Goal: Information Seeking & Learning: Learn about a topic

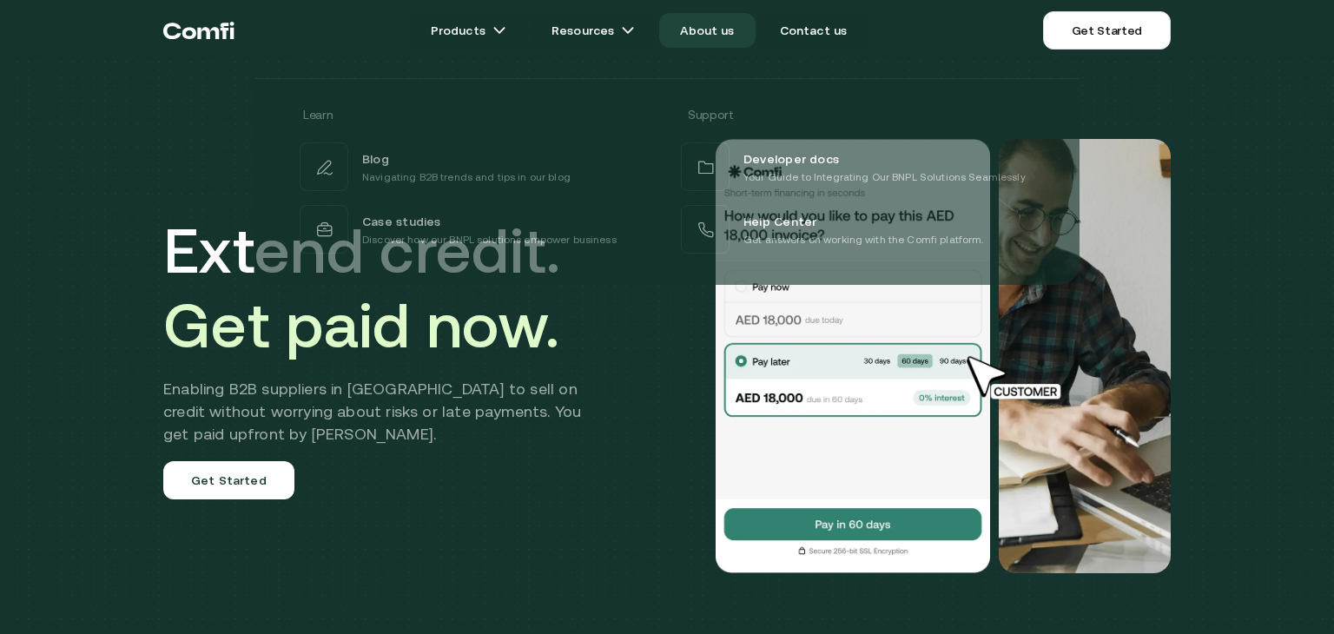
click at [708, 35] on link "About us" at bounding box center [707, 30] width 96 height 35
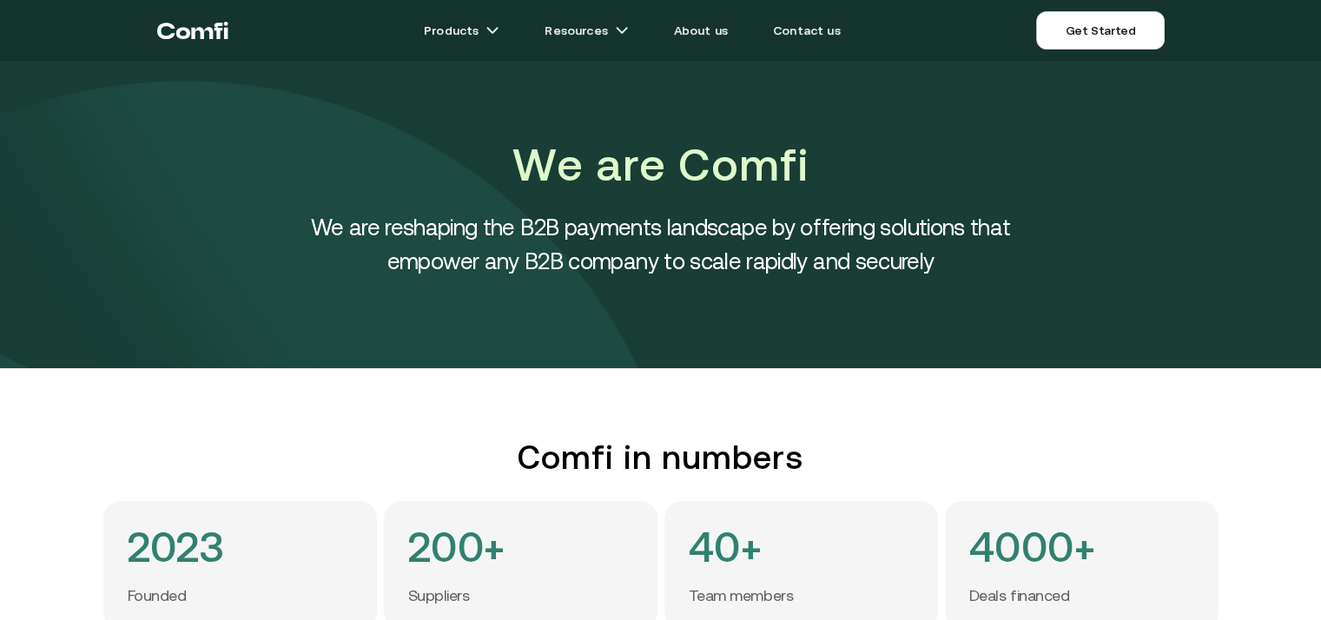
click at [607, 260] on h4 "We are reshaping the B2B payments landscape by offering solutions that empower …" at bounding box center [661, 244] width 782 height 68
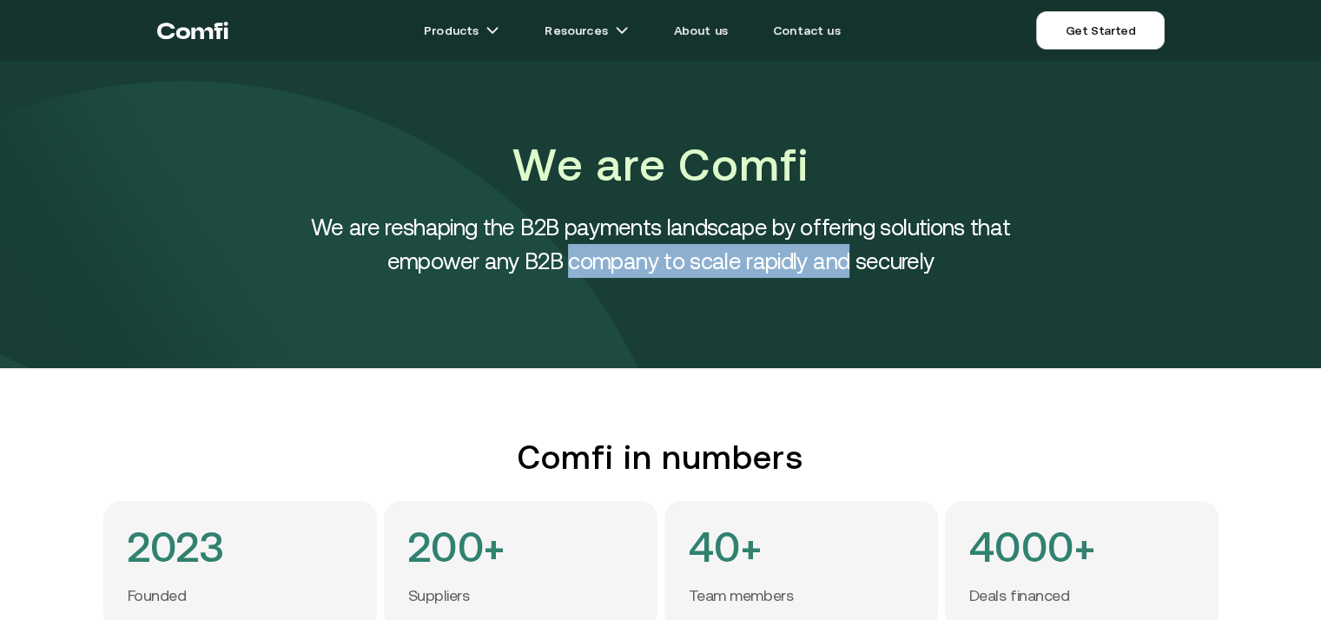
drag, startPoint x: 607, startPoint y: 260, endPoint x: 841, endPoint y: 265, distance: 233.7
click at [841, 265] on h4 "We are reshaping the B2B payments landscape by offering solutions that empower …" at bounding box center [661, 244] width 782 height 68
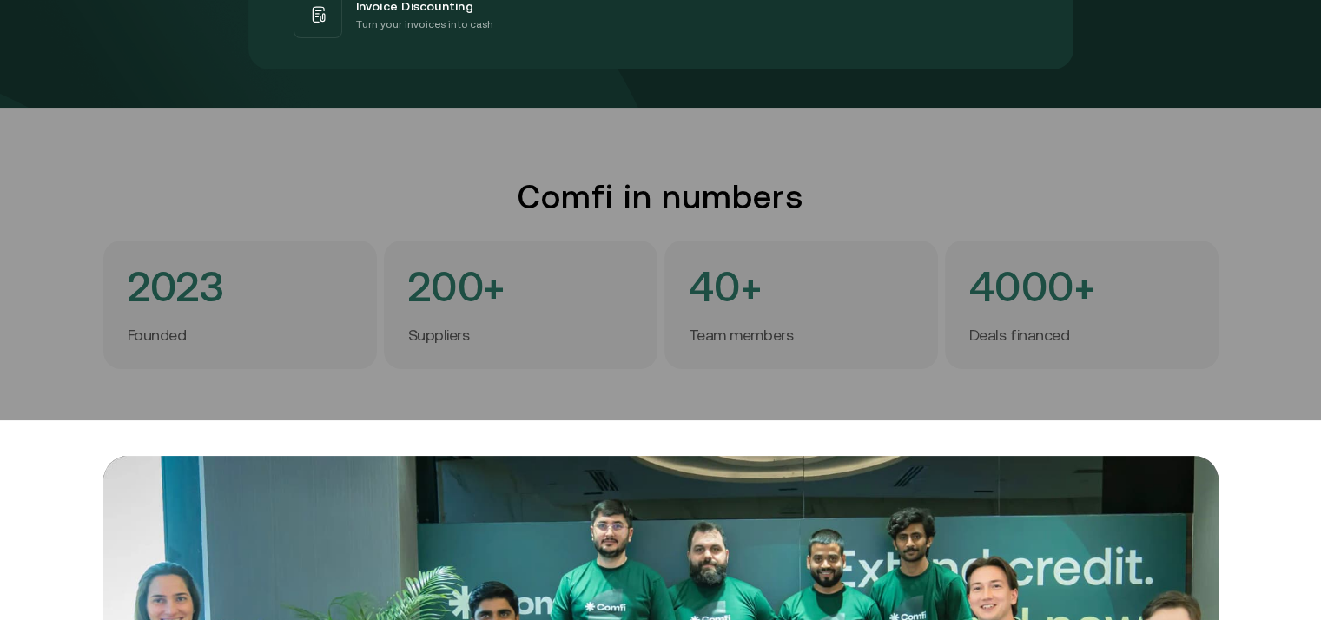
click at [146, 270] on div at bounding box center [660, 110] width 1321 height 620
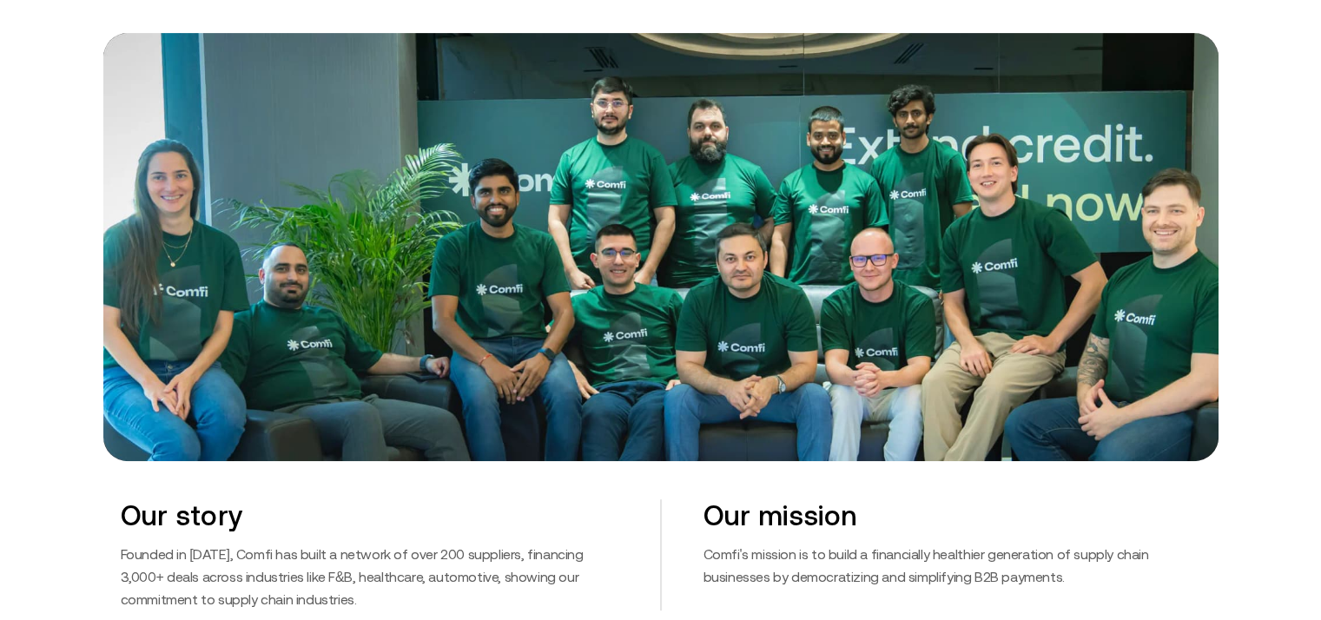
scroll to position [597, 0]
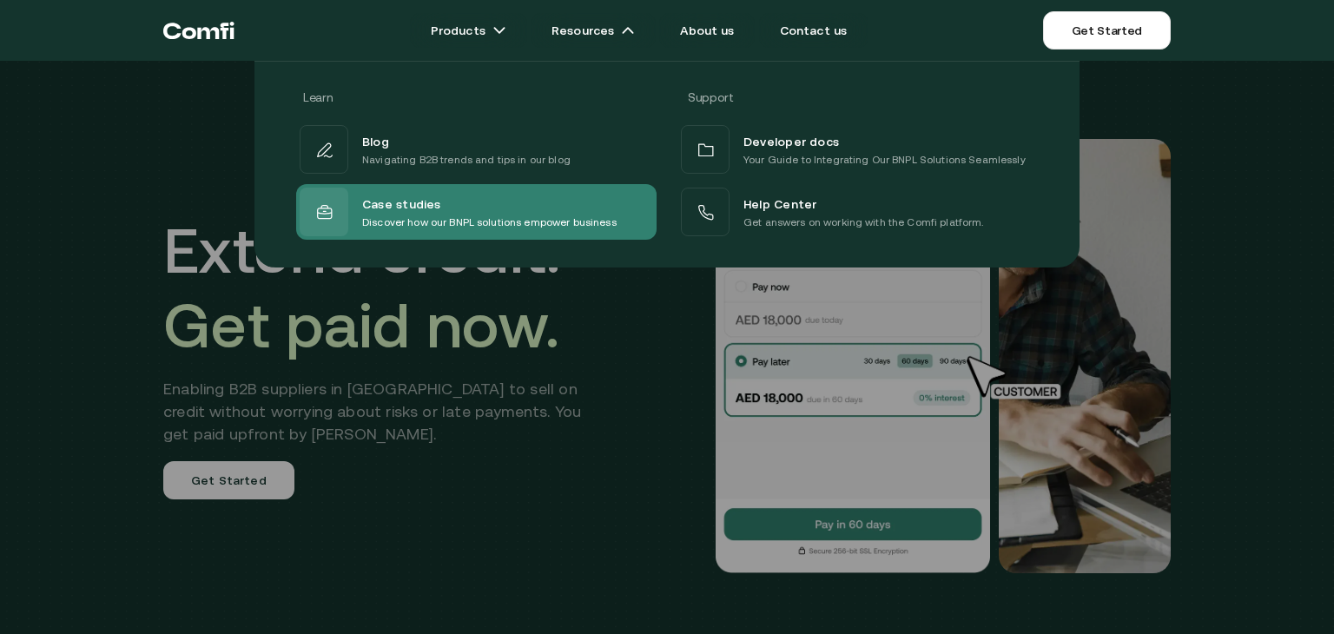
click at [514, 216] on p "Discover how our BNPL solutions empower business" at bounding box center [489, 222] width 255 height 17
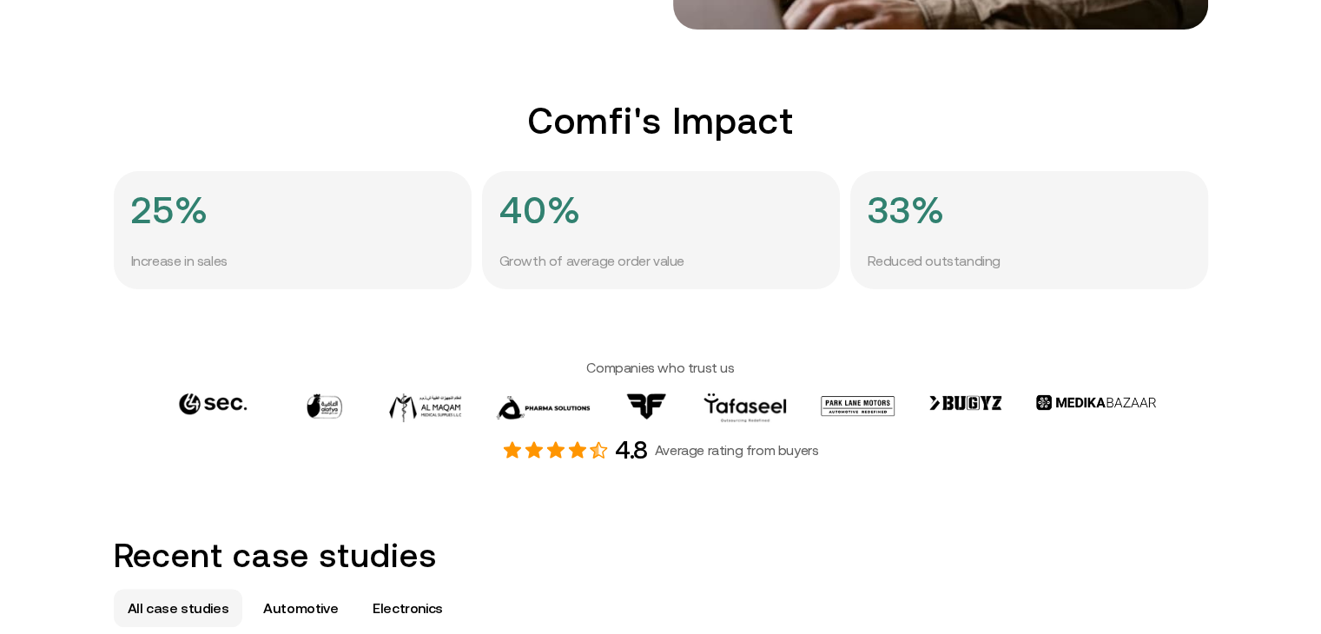
scroll to position [517, 0]
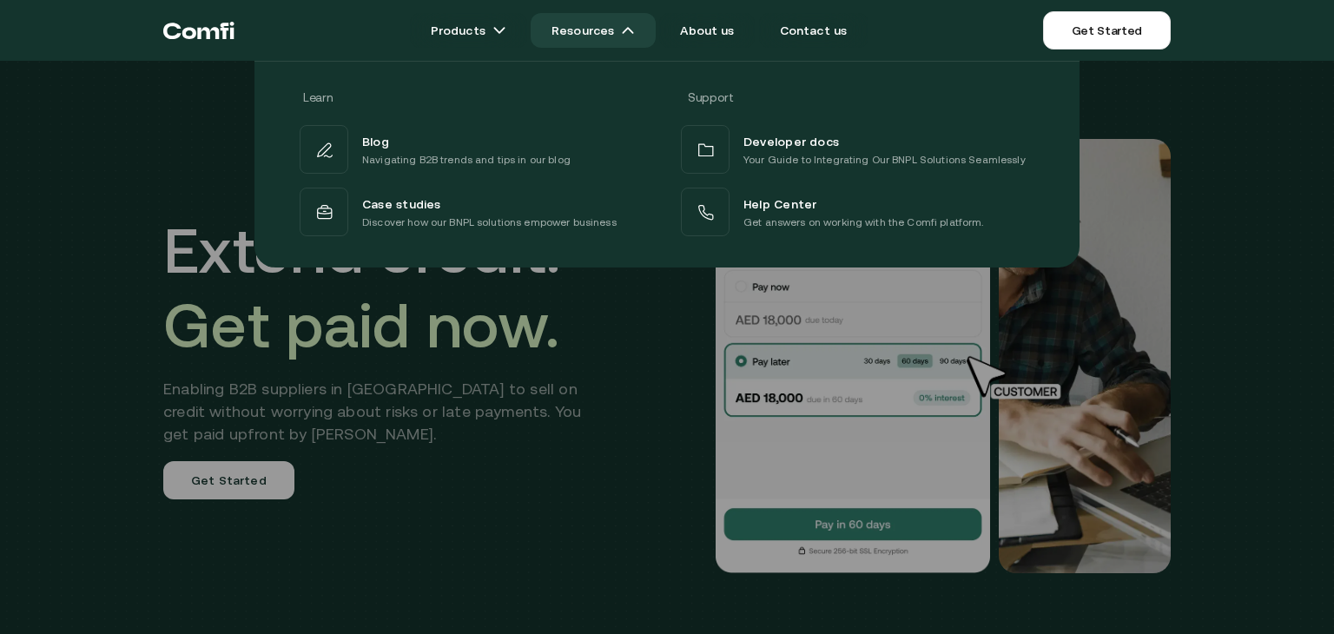
click at [641, 29] on link "Resources" at bounding box center [593, 30] width 125 height 35
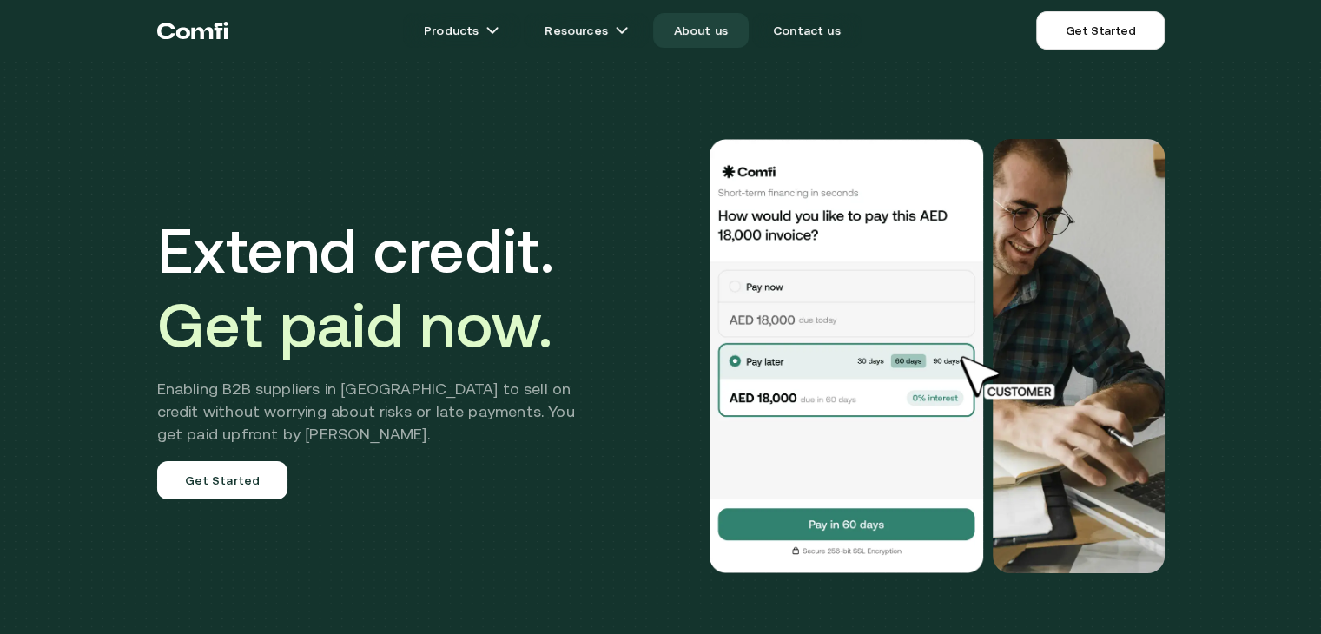
click at [716, 30] on link "About us" at bounding box center [701, 30] width 96 height 35
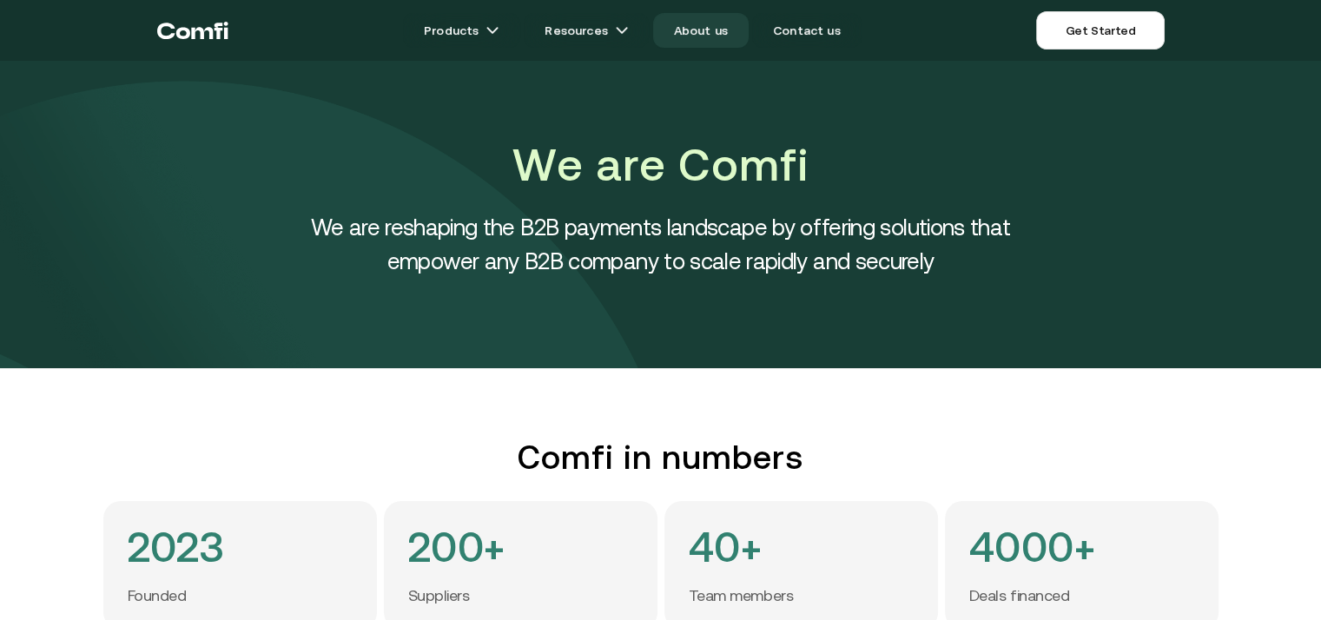
click at [715, 29] on link "About us" at bounding box center [701, 30] width 96 height 35
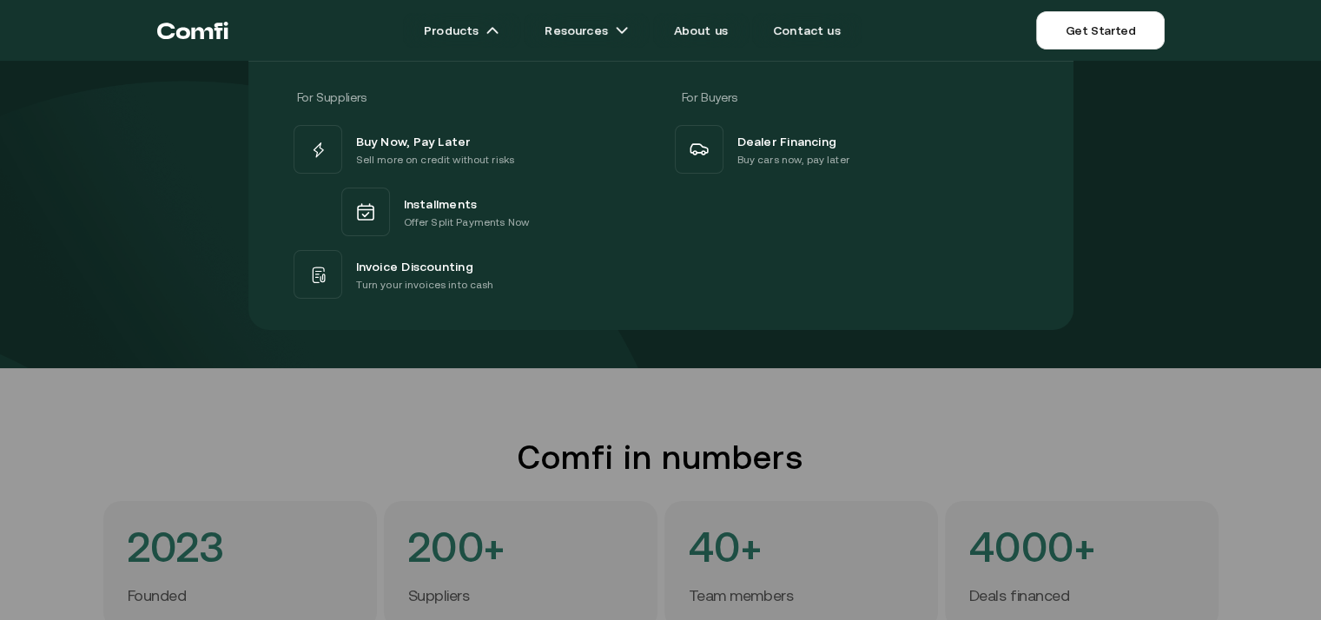
click at [618, 400] on div at bounding box center [660, 371] width 1321 height 620
click at [499, 29] on img at bounding box center [493, 30] width 14 height 14
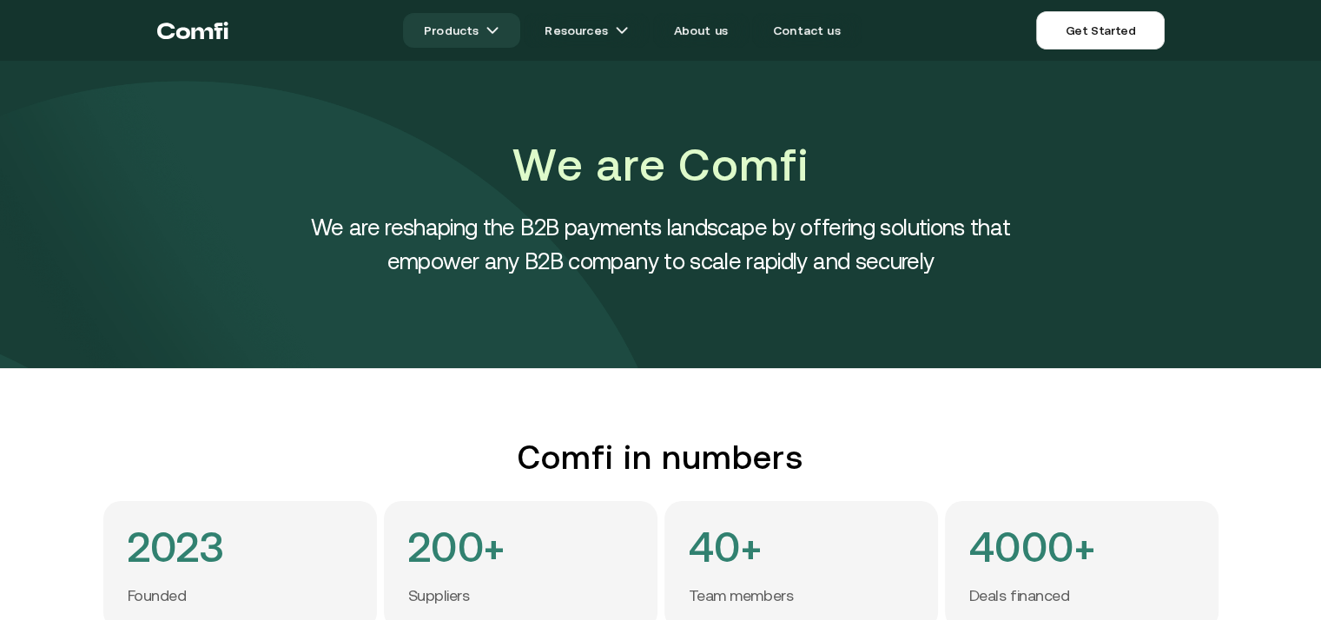
click at [499, 29] on img at bounding box center [493, 30] width 14 height 14
click at [476, 22] on link "Products" at bounding box center [461, 30] width 117 height 35
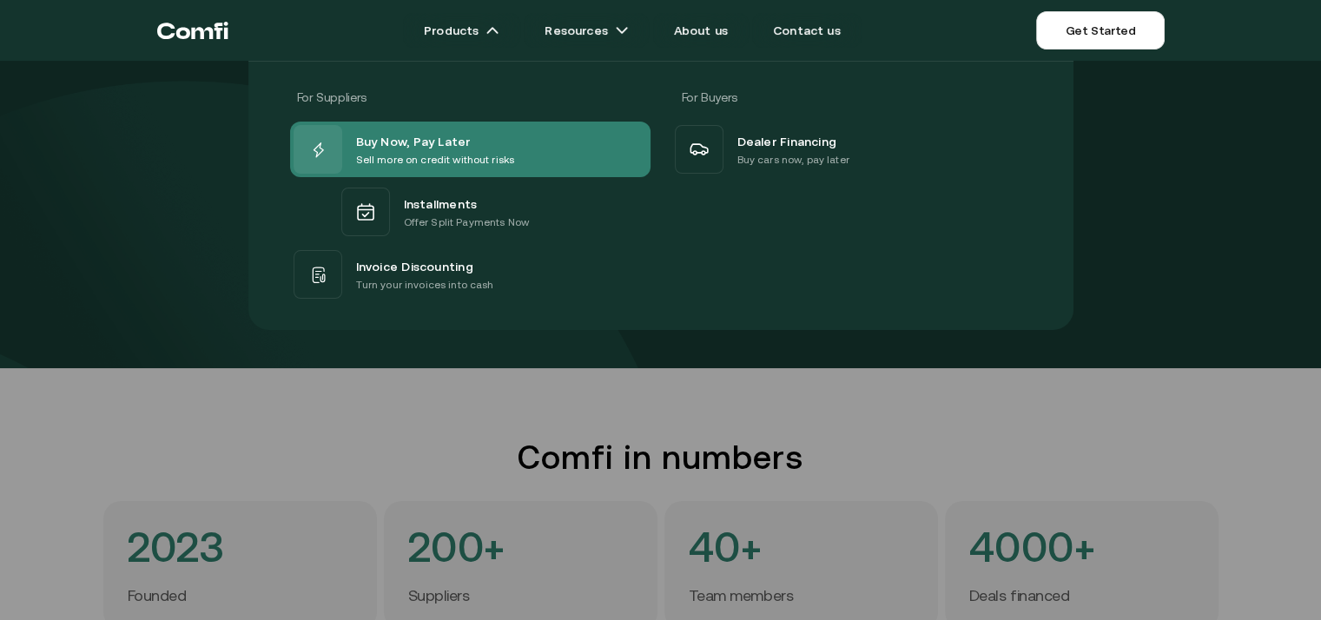
click at [465, 151] on p "Sell more on credit without risks" at bounding box center [435, 159] width 159 height 17
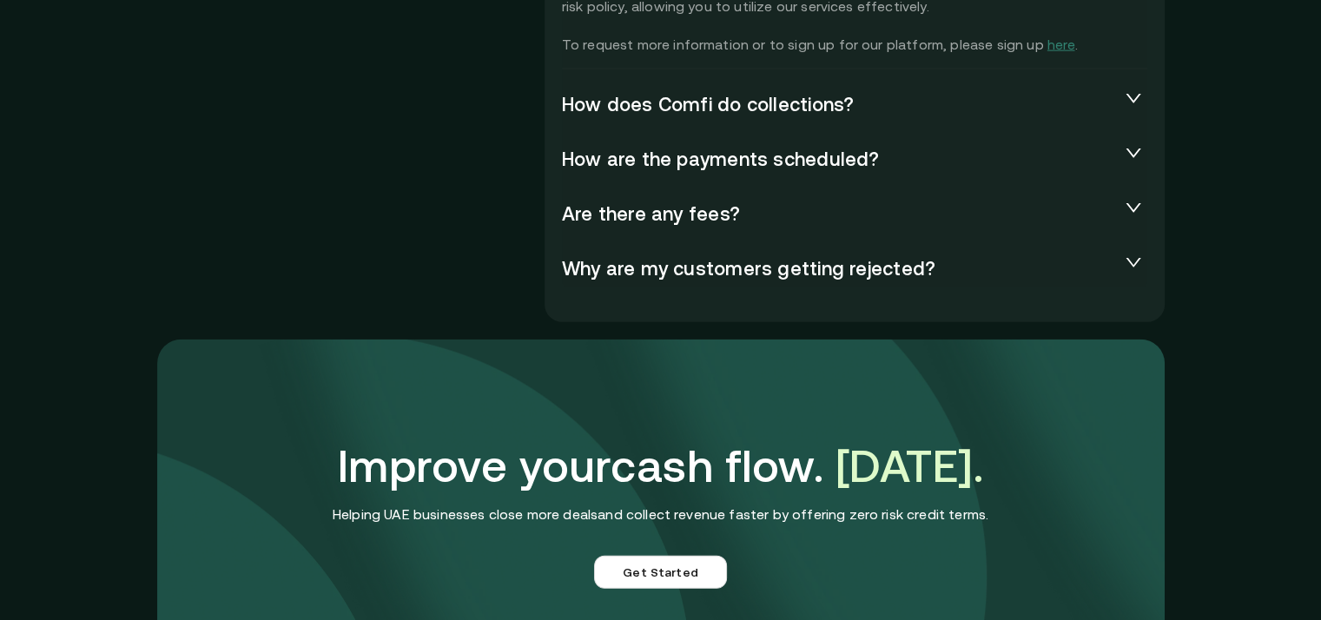
scroll to position [3990, 0]
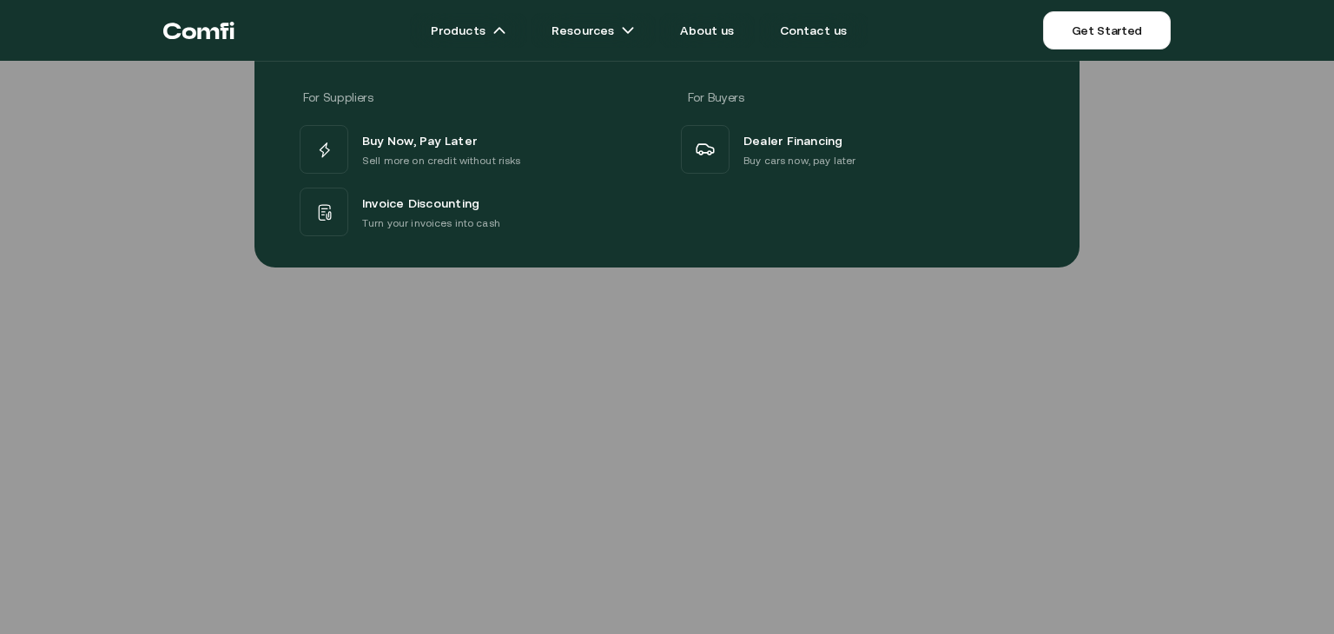
click at [938, 494] on div at bounding box center [667, 378] width 1334 height 634
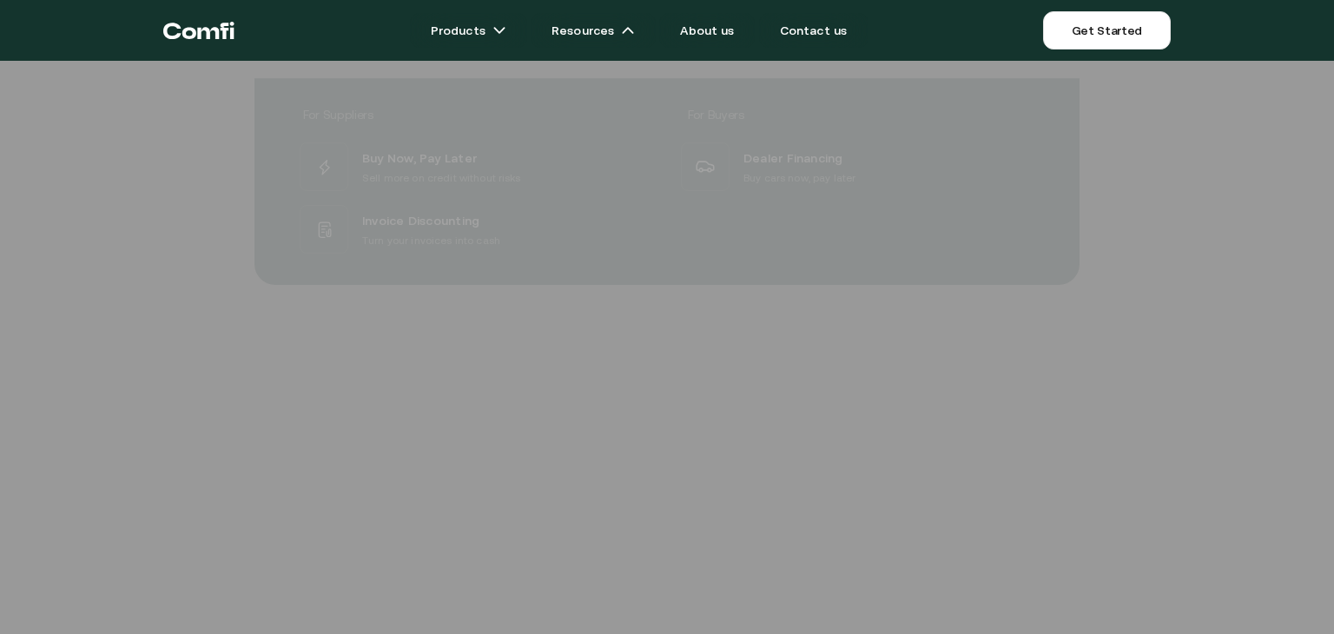
click at [596, 339] on div at bounding box center [667, 378] width 1334 height 634
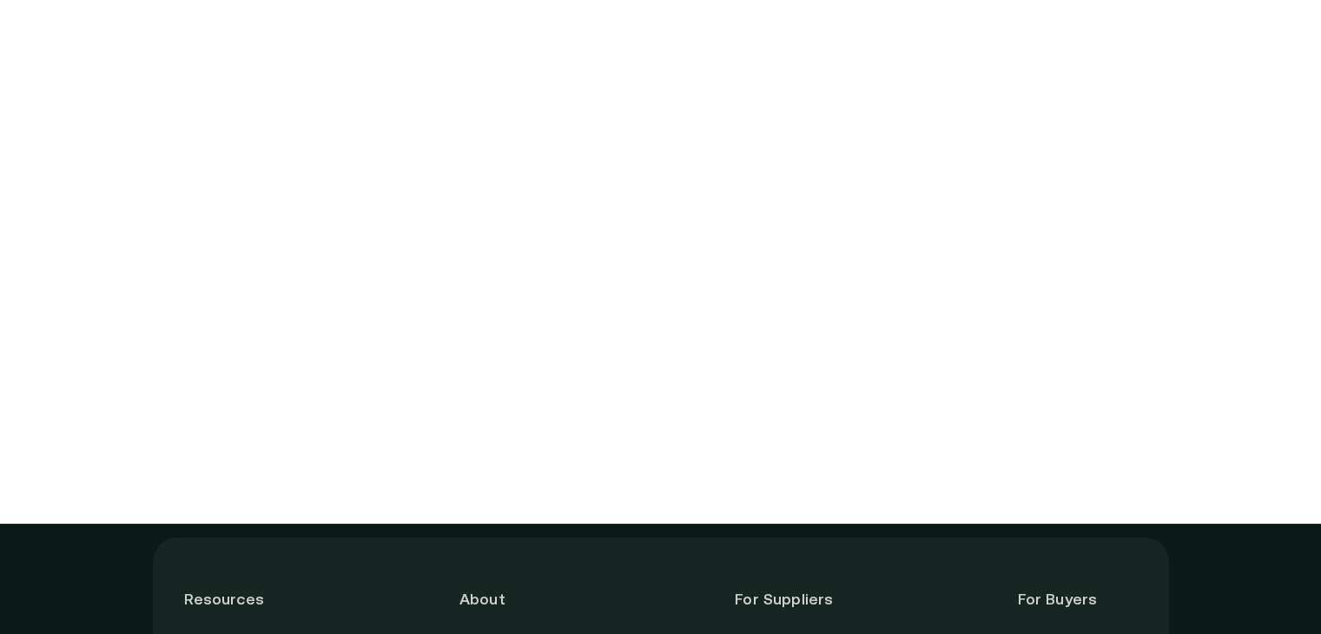
scroll to position [115, 0]
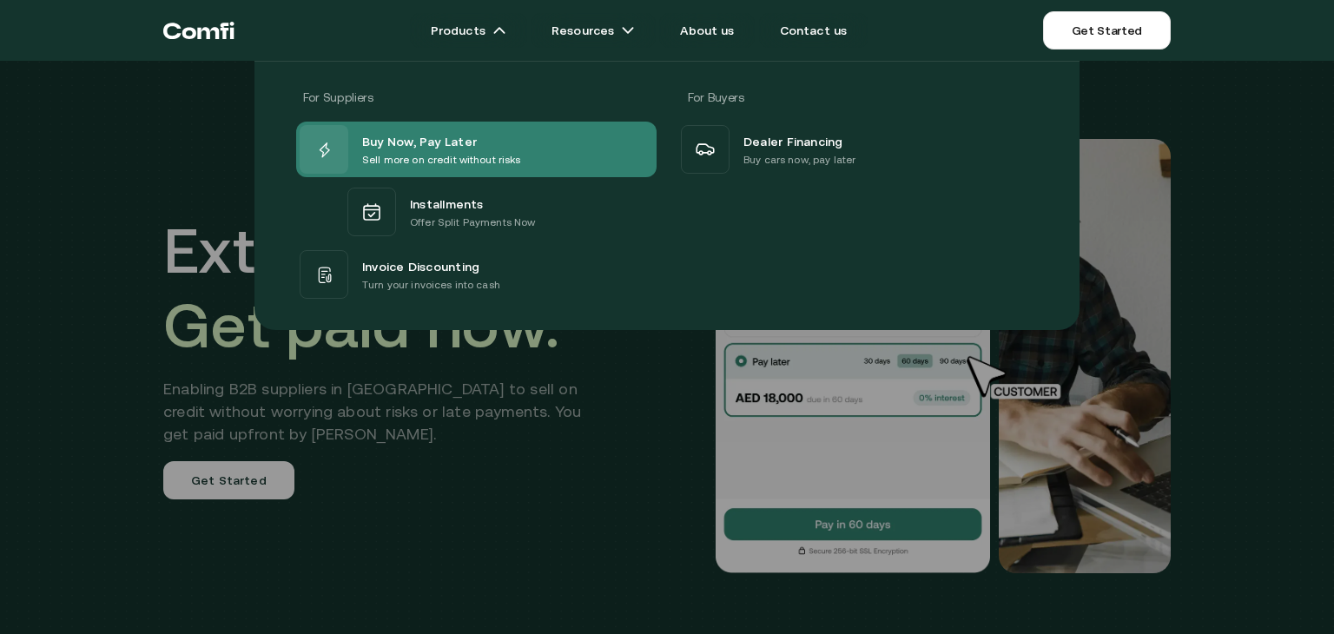
click at [446, 148] on span "Buy Now, Pay Later" at bounding box center [419, 140] width 115 height 21
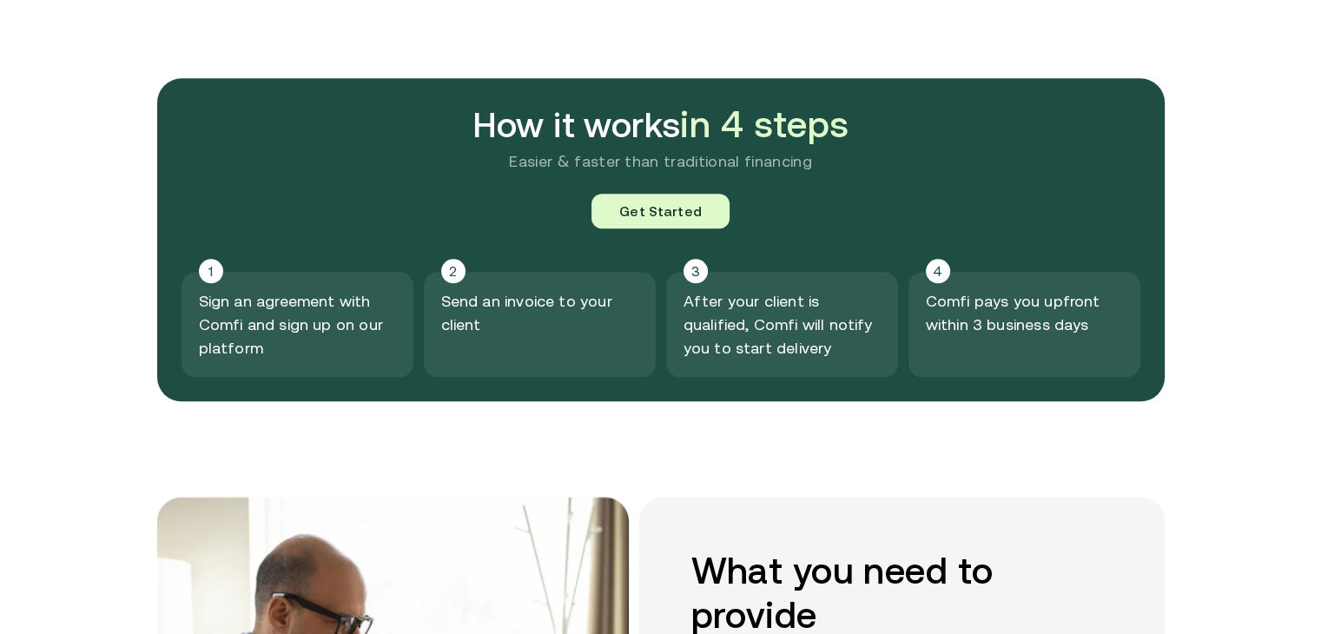
scroll to position [1868, 0]
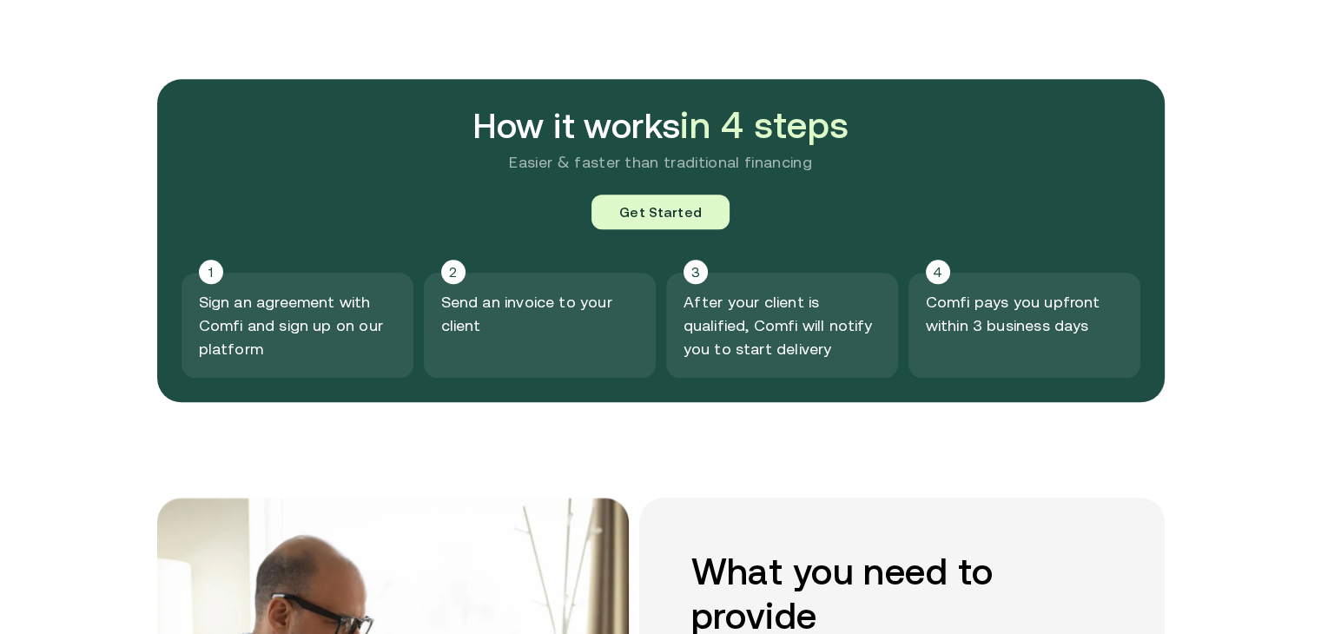
scroll to position [1868, 0]
